Goal: Task Accomplishment & Management: Use online tool/utility

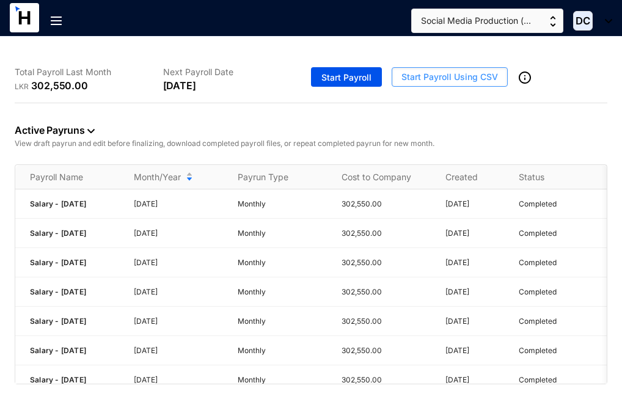
click at [467, 72] on span "Start Payroll Using CSV" at bounding box center [449, 77] width 97 height 12
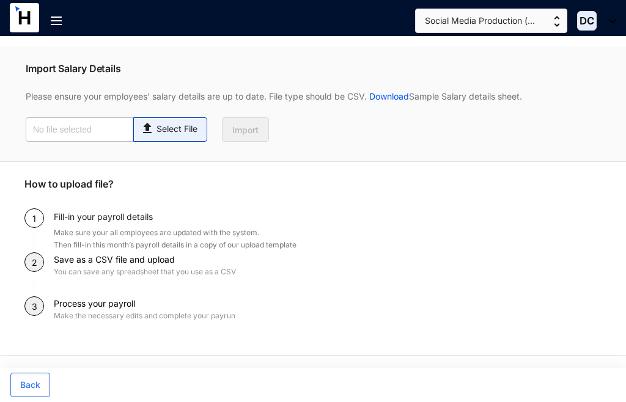
click at [177, 127] on p "Select File" at bounding box center [176, 129] width 41 height 13
click at [0, 0] on input "Select File" at bounding box center [0, 0] width 0 height 0
type input "Payroll - [PERSON_NAME] 2025.csv"
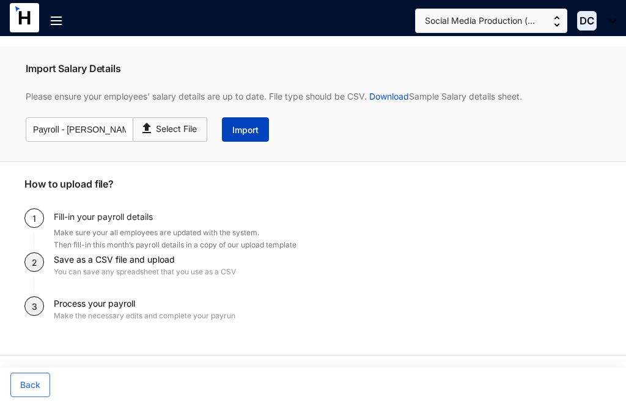
click at [243, 133] on span "Import" at bounding box center [245, 130] width 26 height 12
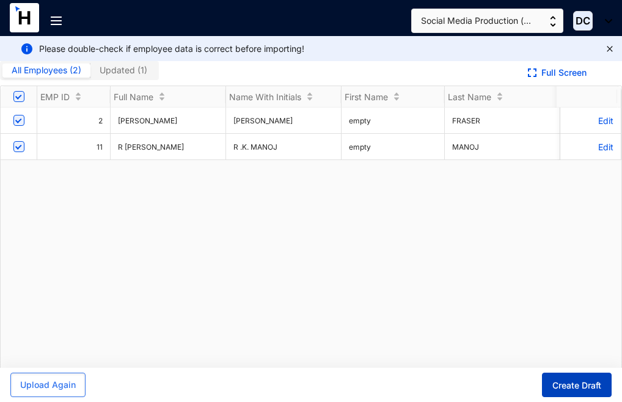
click at [569, 387] on span "Create Draft" at bounding box center [576, 385] width 49 height 12
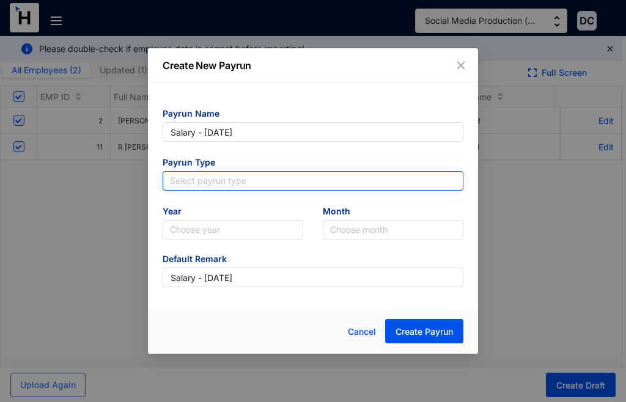
click at [261, 186] on input "search" at bounding box center [313, 181] width 286 height 18
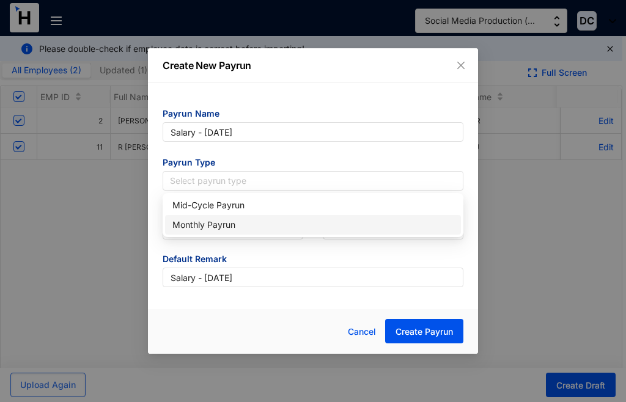
click at [244, 227] on div "Monthly Payrun" at bounding box center [312, 224] width 281 height 13
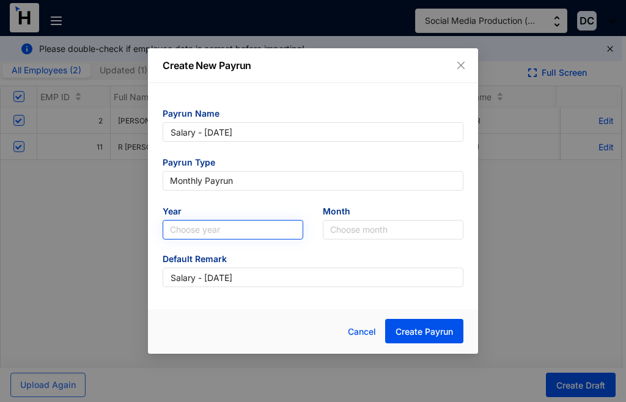
click at [295, 232] on input "search" at bounding box center [233, 230] width 126 height 18
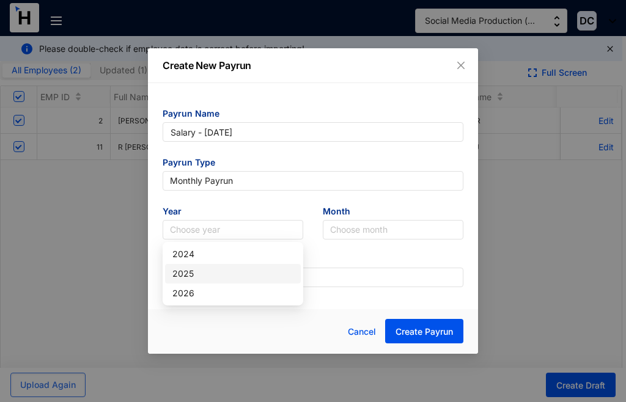
click at [222, 276] on div "2025" at bounding box center [232, 273] width 121 height 13
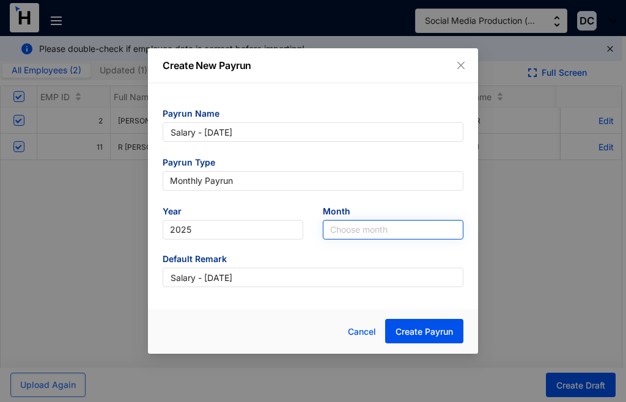
click at [422, 235] on input "search" at bounding box center [393, 230] width 126 height 18
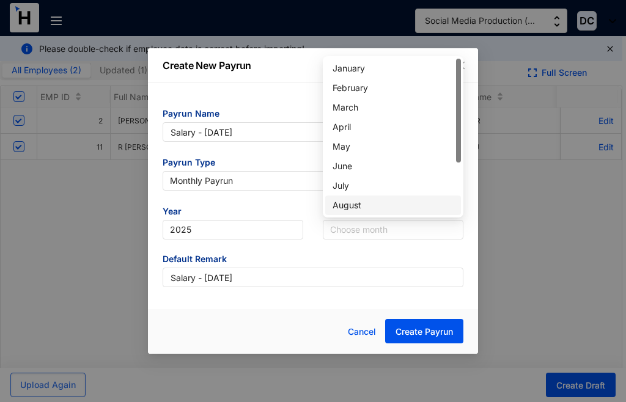
click at [364, 205] on div "August" at bounding box center [392, 205] width 121 height 13
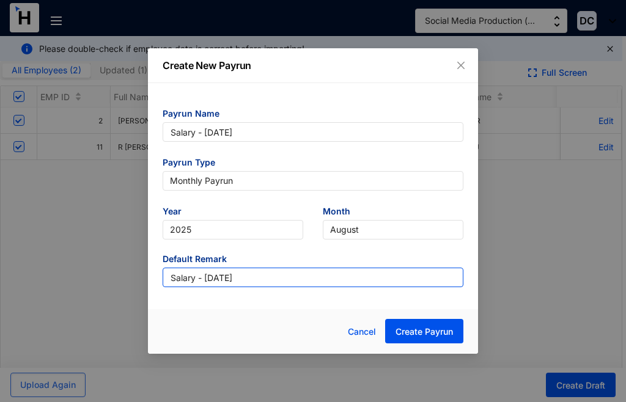
click at [349, 283] on input "Salary - [DATE]" at bounding box center [312, 278] width 301 height 20
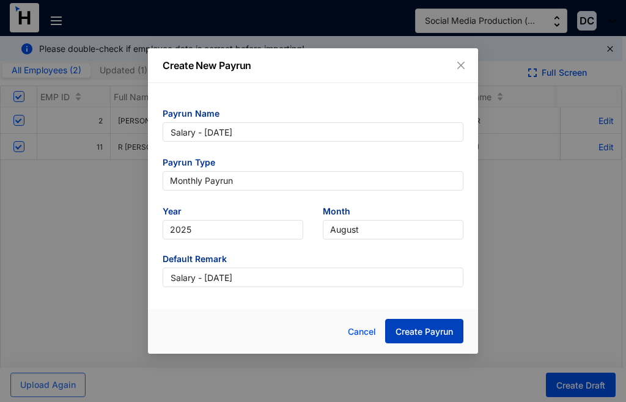
click at [419, 328] on span "Create Payrun" at bounding box center [423, 332] width 57 height 12
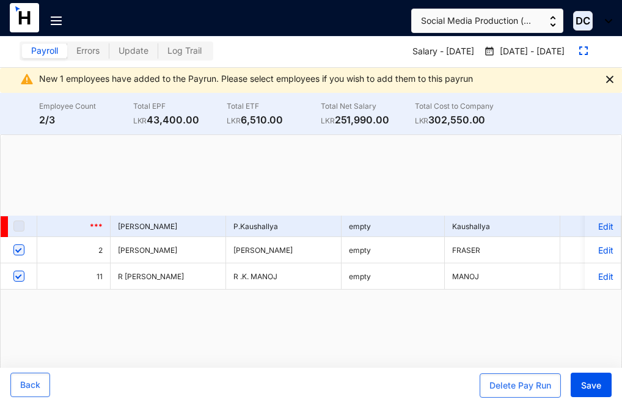
checkbox input "true"
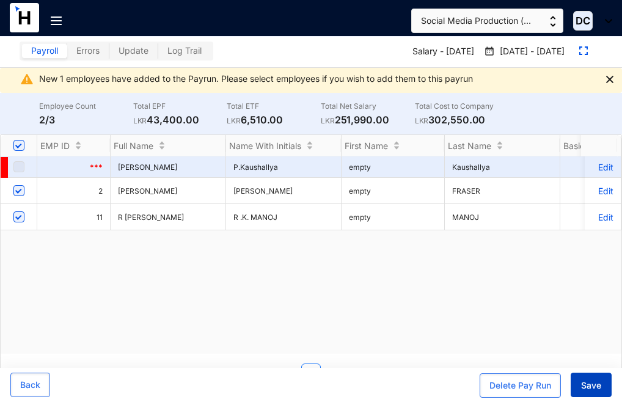
click at [582, 381] on span "Save" at bounding box center [591, 385] width 20 height 12
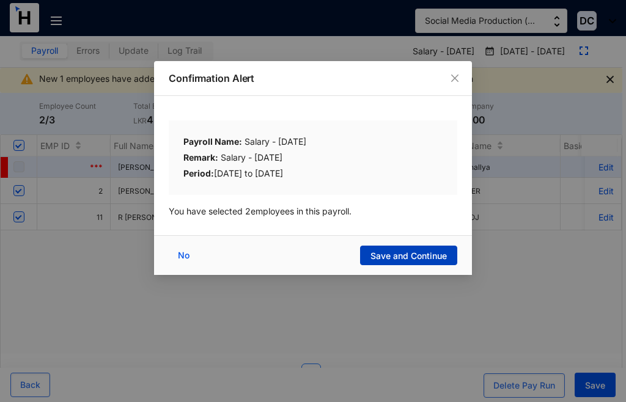
click at [406, 258] on span "Save and Continue" at bounding box center [408, 256] width 76 height 12
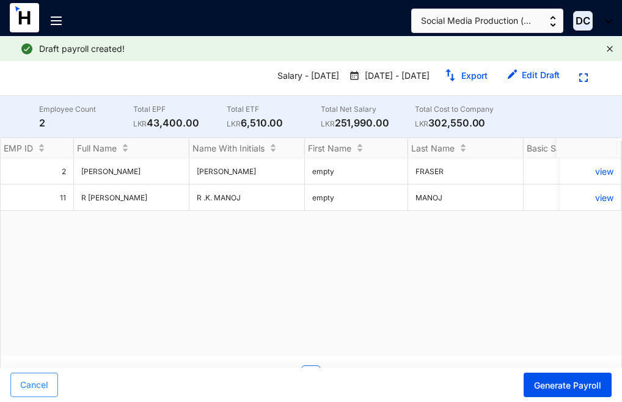
click at [22, 381] on span "Cancel" at bounding box center [34, 385] width 28 height 12
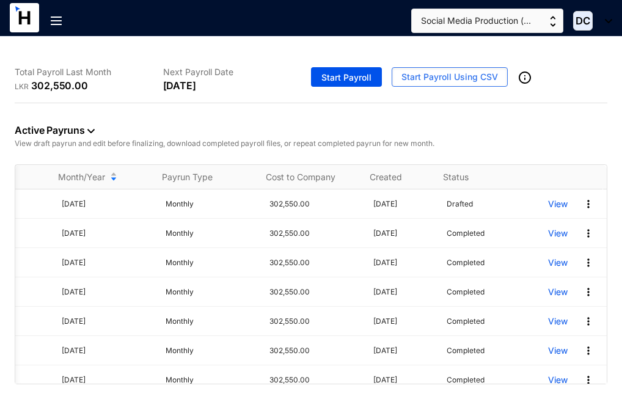
scroll to position [0, 82]
click at [548, 206] on p "View" at bounding box center [558, 204] width 20 height 12
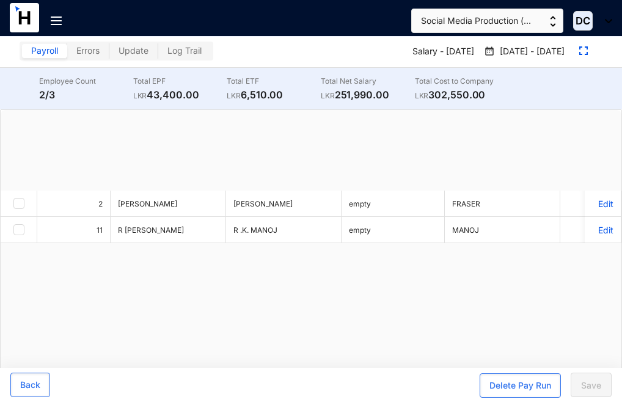
checkbox input "true"
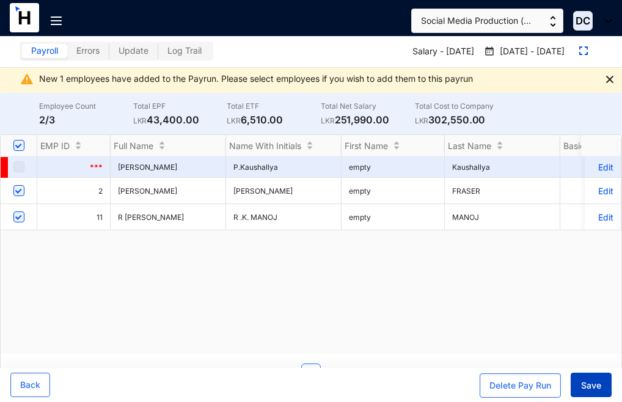
click at [595, 383] on span "Save" at bounding box center [591, 385] width 20 height 12
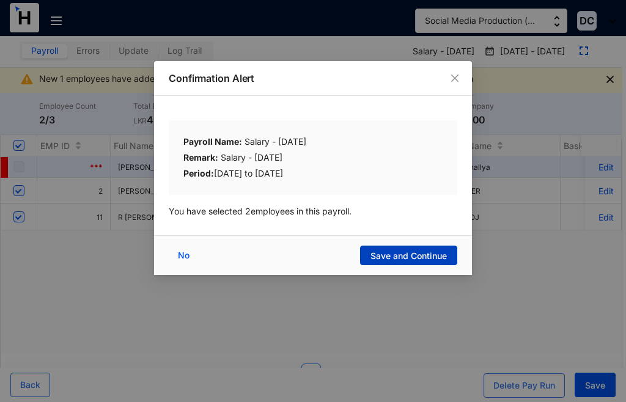
click at [396, 259] on span "Save and Continue" at bounding box center [408, 256] width 76 height 12
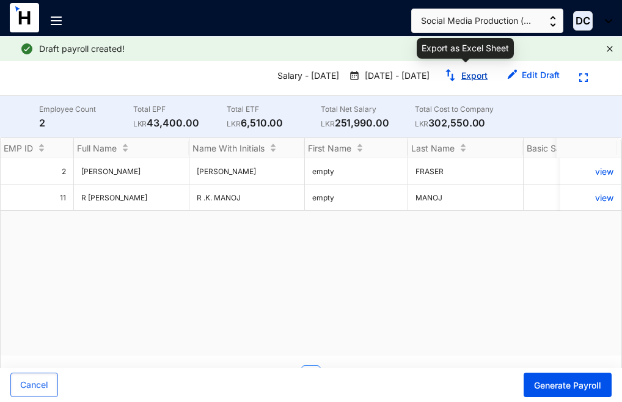
click at [454, 76] on img "button" at bounding box center [450, 75] width 12 height 12
